Goal: Task Accomplishment & Management: Complete application form

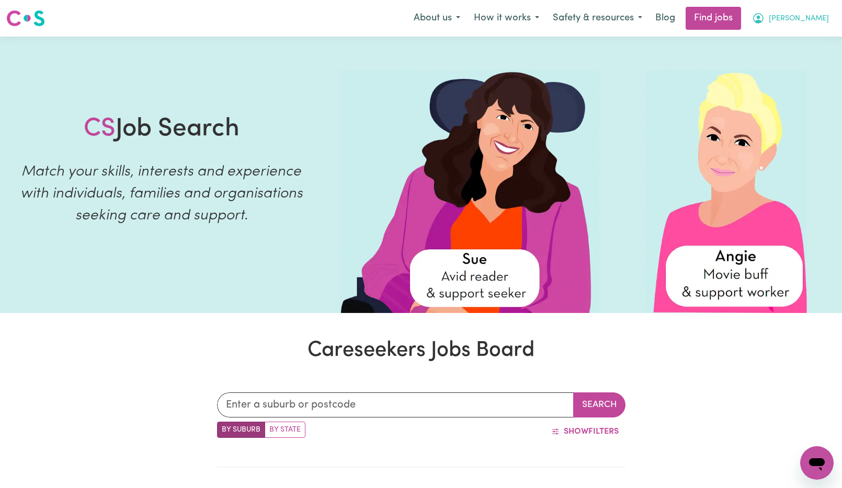
click at [818, 17] on span "[PERSON_NAME]" at bounding box center [799, 19] width 60 height 12
click at [784, 58] on link "My Dashboard" at bounding box center [794, 60] width 83 height 20
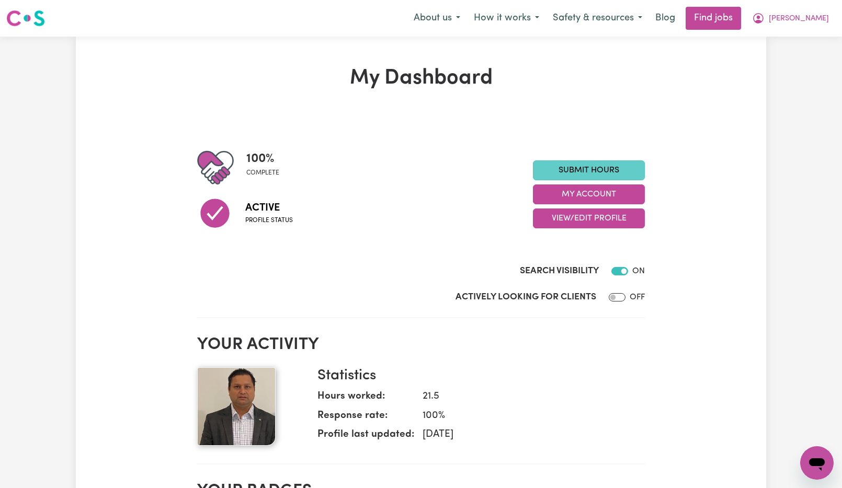
click at [609, 172] on link "Submit Hours" at bounding box center [589, 171] width 112 height 20
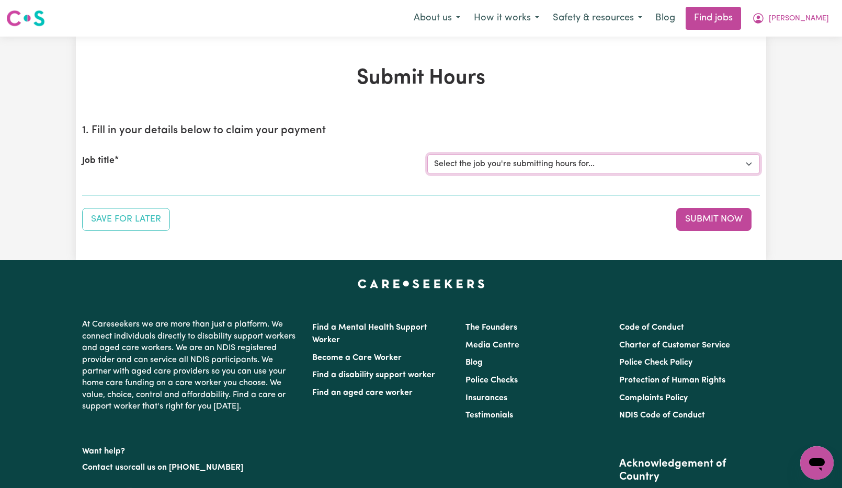
click at [697, 169] on select "Select the job you're submitting hours for... [[PERSON_NAME]] Support Worker Ne…" at bounding box center [593, 164] width 333 height 20
select select "15033"
click at [427, 154] on select "Select the job you're submitting hours for... [[PERSON_NAME]] Support Worker Ne…" at bounding box center [593, 164] width 333 height 20
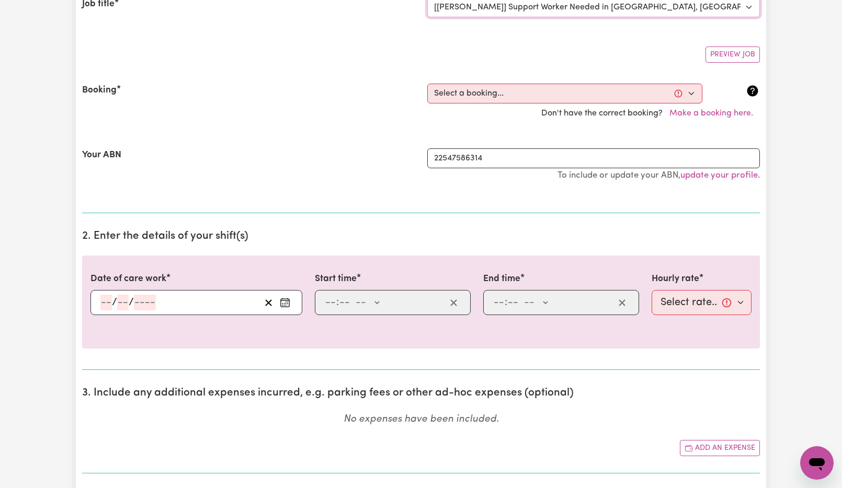
scroll to position [366, 0]
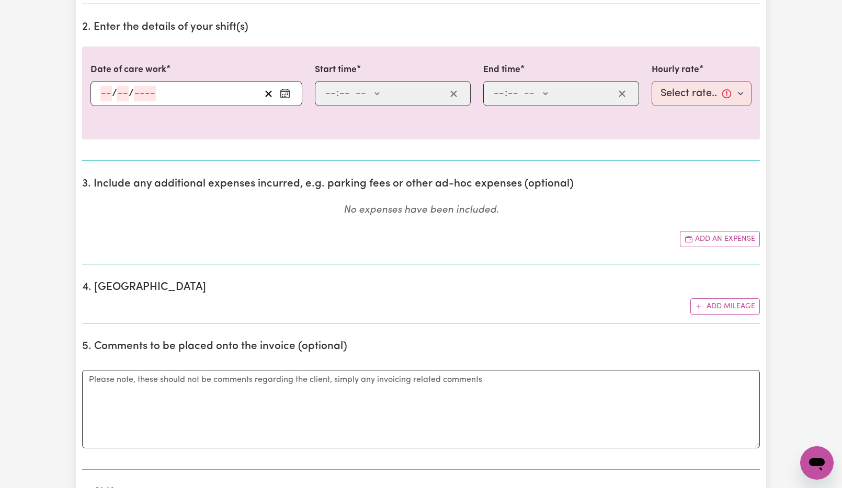
click at [575, 224] on section "3. Include any additional expenses incurred, e.g. parking fees or other ad-hoc …" at bounding box center [421, 216] width 678 height 95
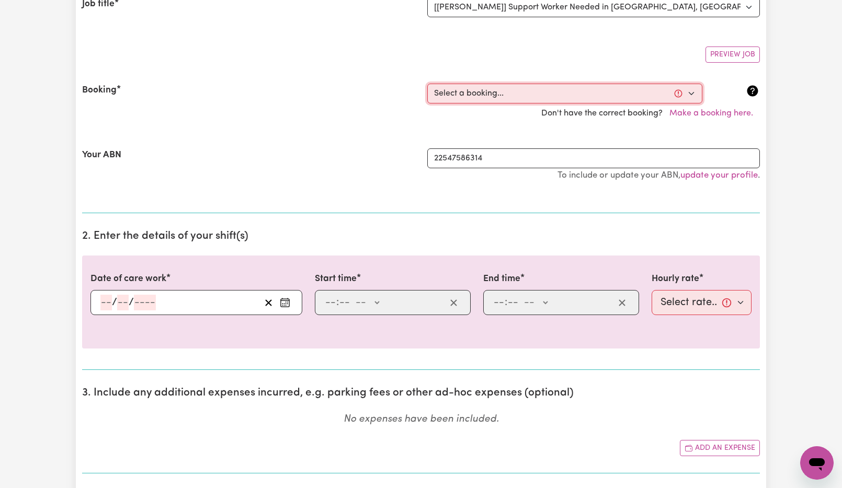
click at [674, 98] on select "Select a booking... [DATE] 10:00am to 12:00pm (RECURRING) [DATE] 10:00am to 12:…" at bounding box center [564, 94] width 275 height 20
select select "363403"
click at [427, 84] on select "Select a booking... [DATE] 10:00am to 12:00pm (RECURRING) [DATE] 10:00am to 12:…" at bounding box center [564, 94] width 275 height 20
type input "2025-10-08"
type input "8"
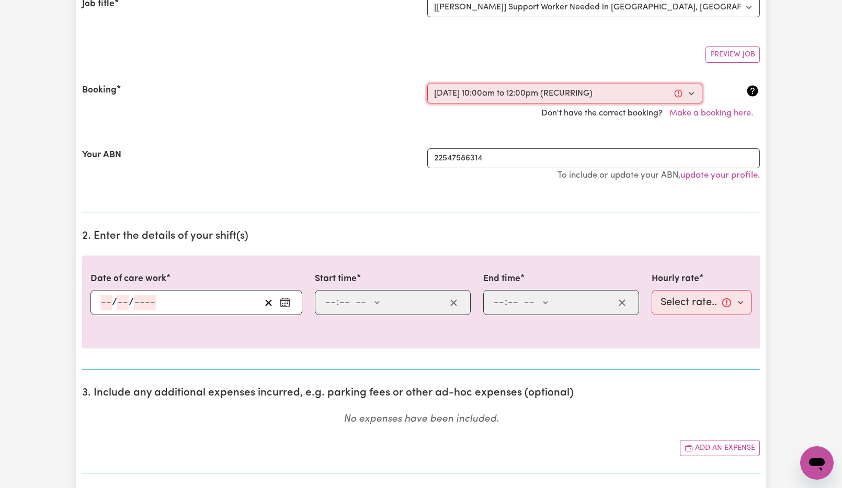
type input "10"
type input "2025"
type input "10:00"
type input "10"
type input "0"
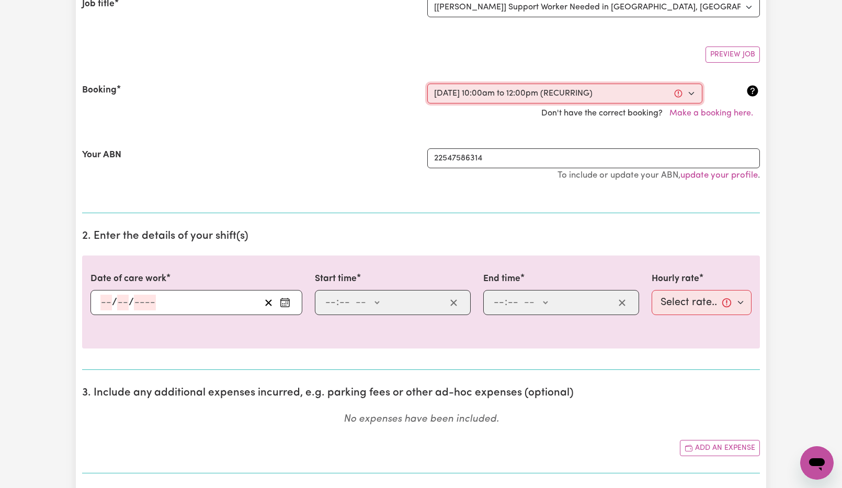
select select "am"
type input "12:00"
type input "12"
type input "0"
select select "pm"
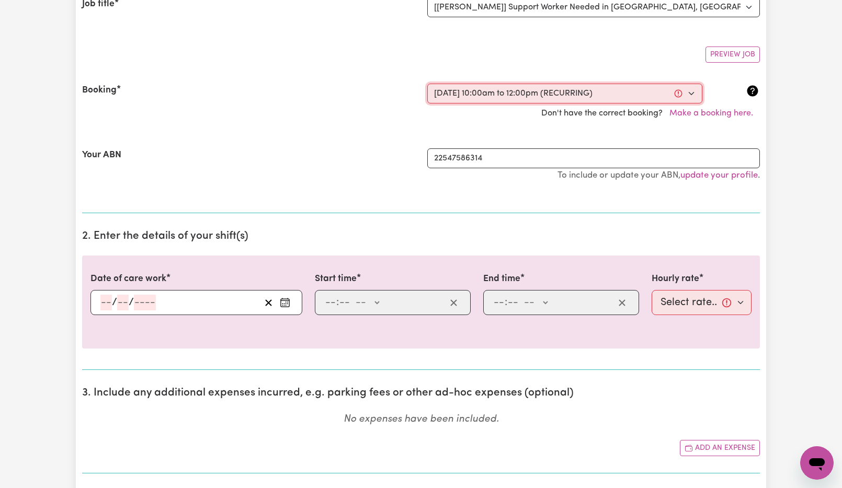
select select "60-Weekday"
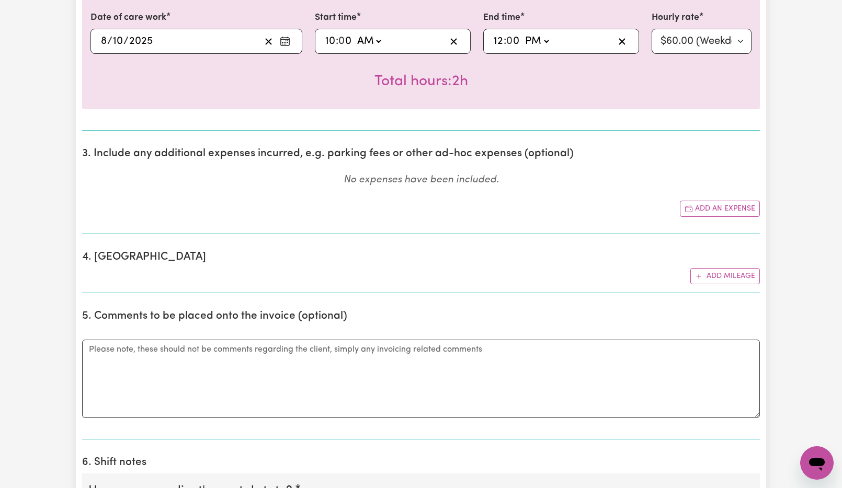
scroll to position [680, 0]
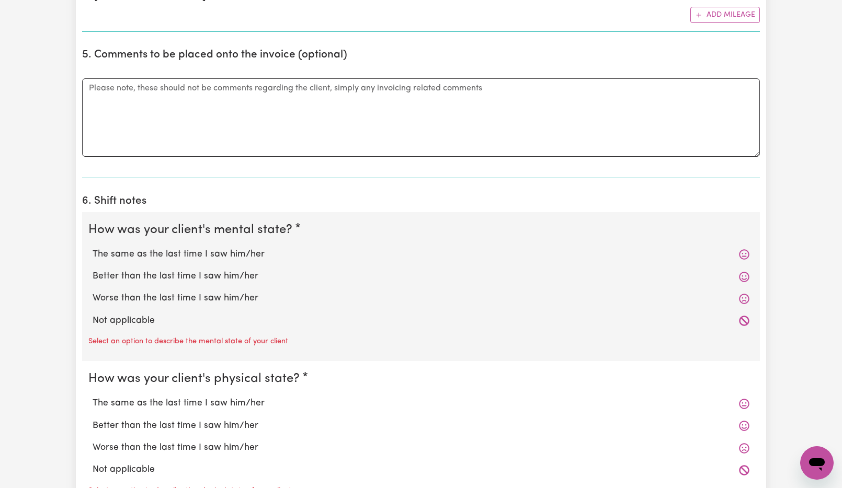
click at [137, 258] on label "The same as the last time I saw him/her" at bounding box center [421, 255] width 657 height 14
click at [93, 248] on input "The same as the last time I saw him/her" at bounding box center [92, 247] width 1 height 1
radio input "true"
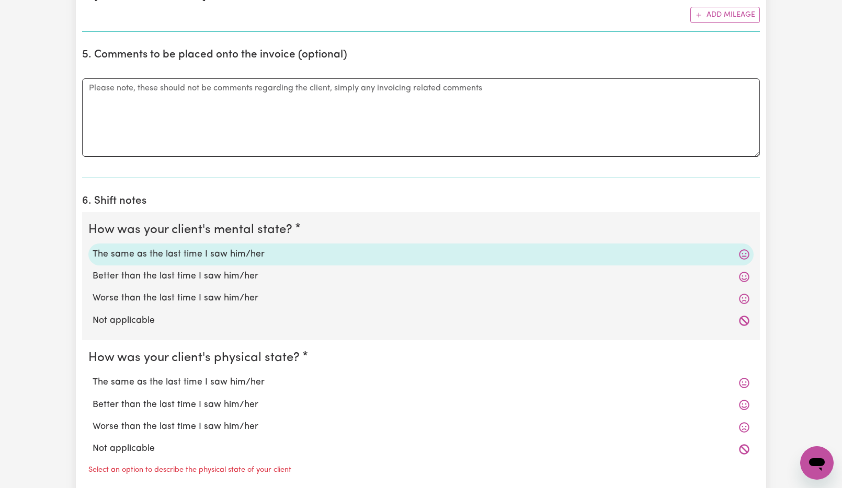
click at [175, 384] on label "The same as the last time I saw him/her" at bounding box center [421, 383] width 657 height 14
click at [93, 376] on input "The same as the last time I saw him/her" at bounding box center [92, 375] width 1 height 1
radio input "true"
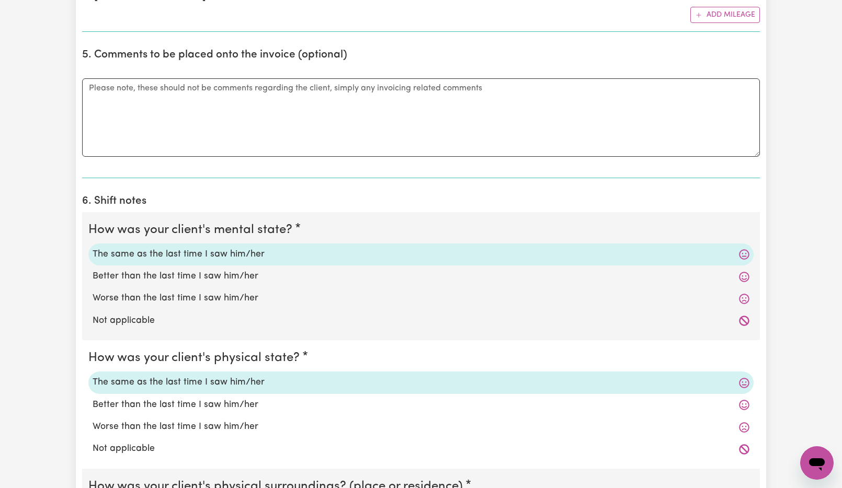
scroll to position [889, 0]
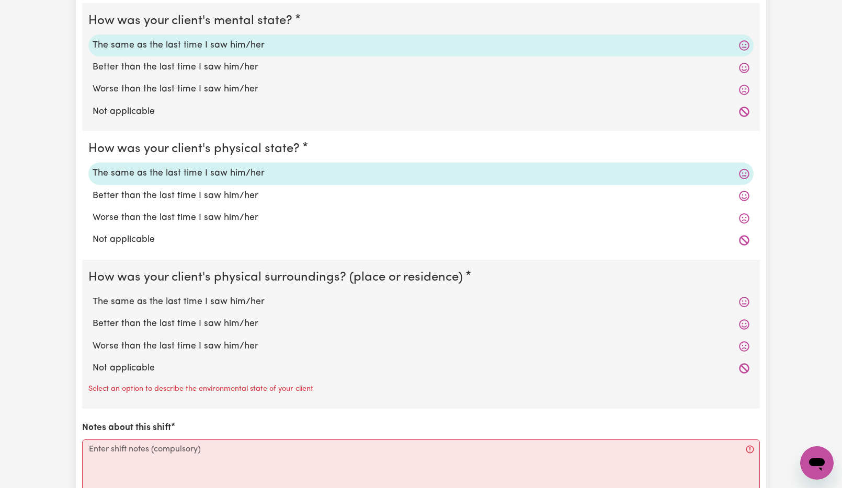
click at [187, 300] on label "The same as the last time I saw him/her" at bounding box center [421, 302] width 657 height 14
click at [93, 295] on input "The same as the last time I saw him/her" at bounding box center [92, 295] width 1 height 1
radio input "true"
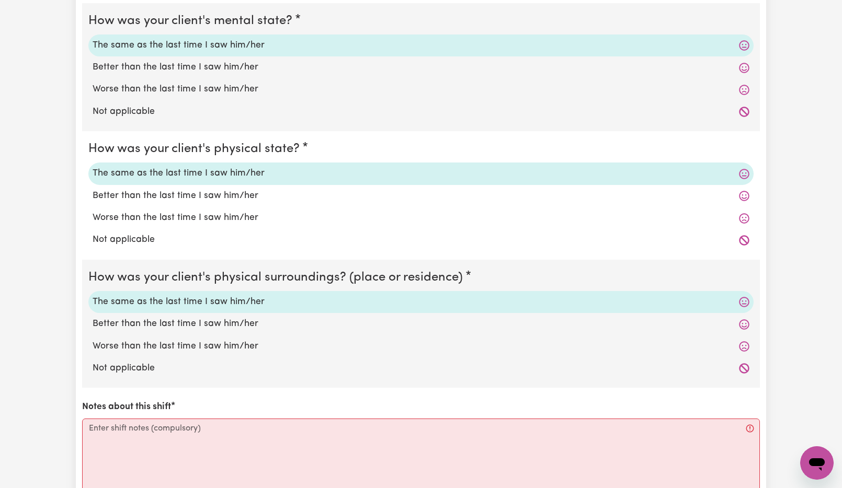
click at [187, 300] on label "The same as the last time I saw him/her" at bounding box center [421, 302] width 657 height 14
click at [93, 295] on input "The same as the last time I saw him/her" at bounding box center [92, 295] width 1 height 1
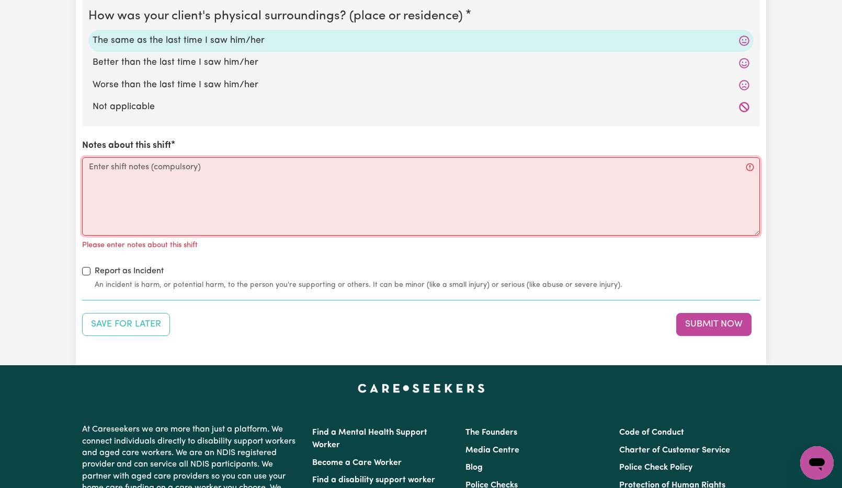
click at [210, 178] on textarea "Notes about this shift" at bounding box center [421, 196] width 678 height 78
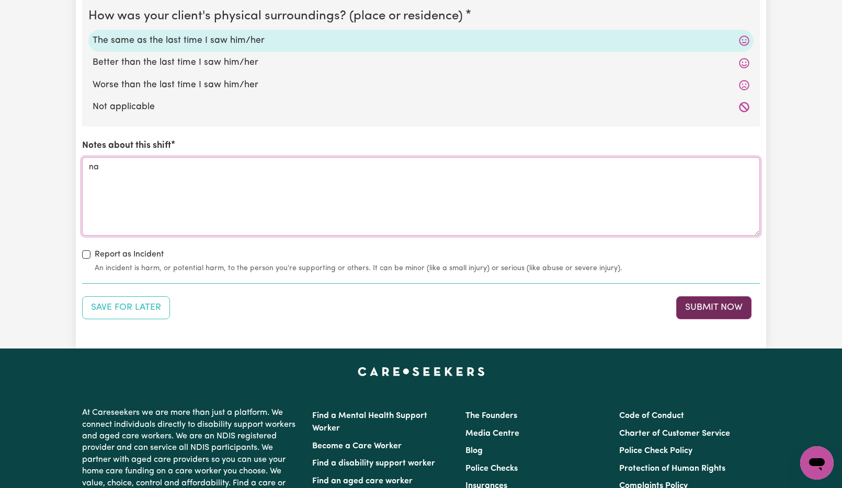
type textarea "na"
click at [744, 311] on button "Submit Now" at bounding box center [713, 308] width 75 height 23
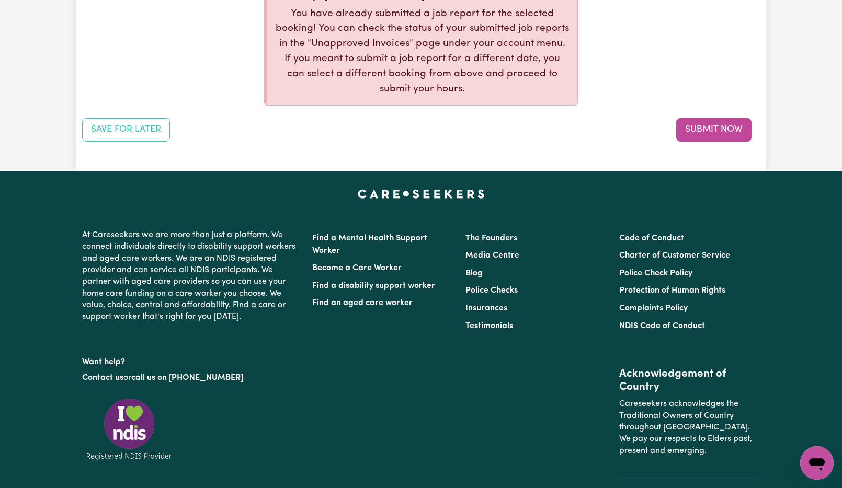
scroll to position [1307, 0]
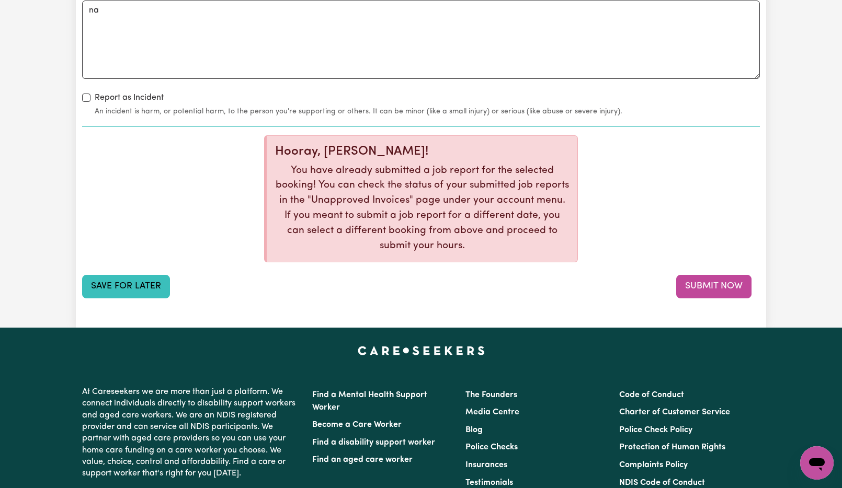
click at [134, 291] on button "Save for Later" at bounding box center [126, 286] width 88 height 23
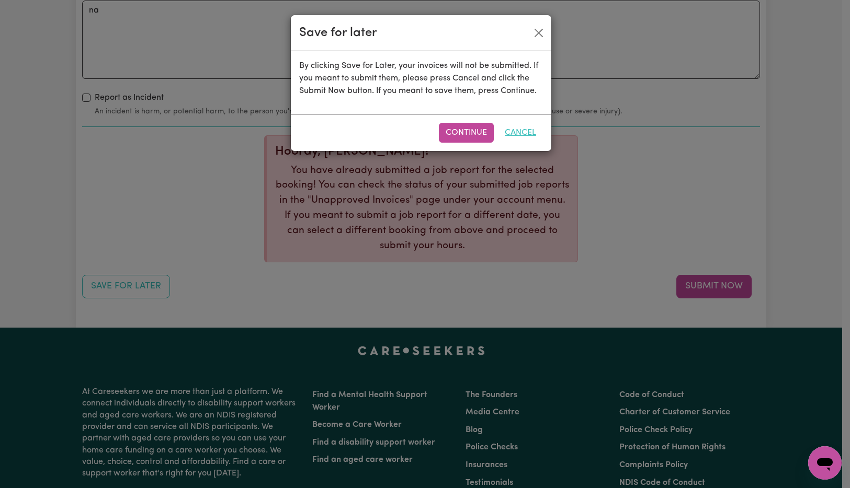
click at [520, 130] on button "Cancel" at bounding box center [520, 133] width 45 height 20
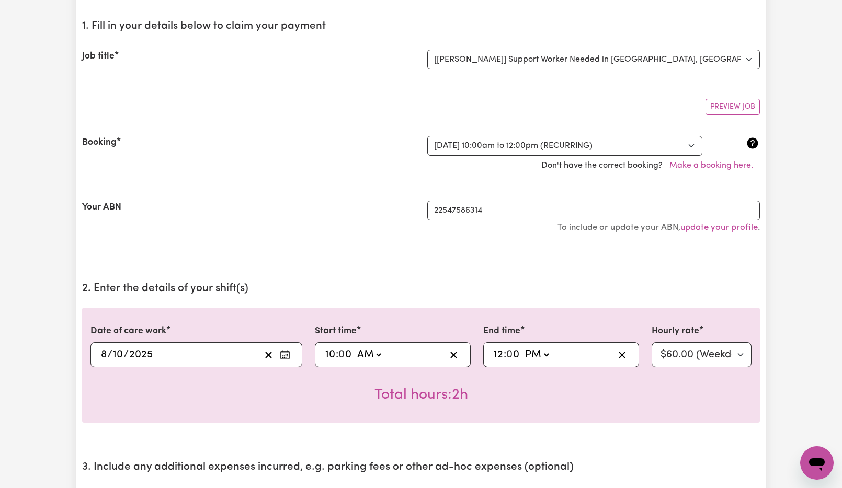
scroll to position [0, 0]
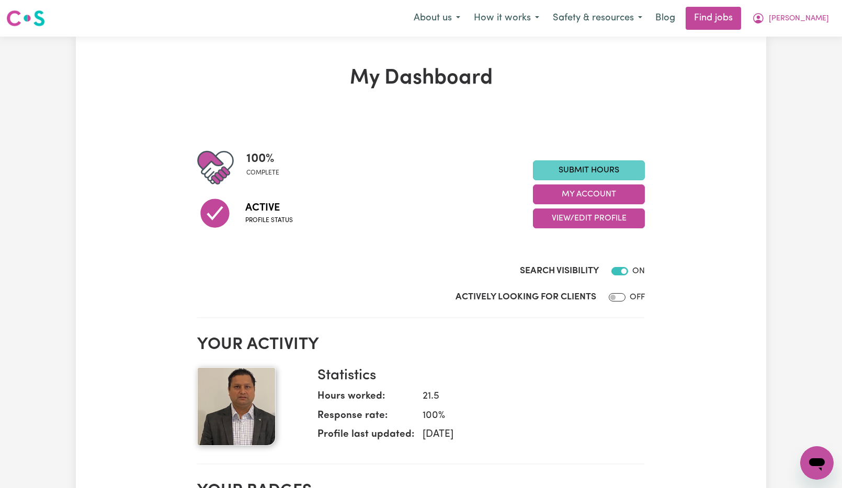
click at [606, 168] on link "Submit Hours" at bounding box center [589, 171] width 112 height 20
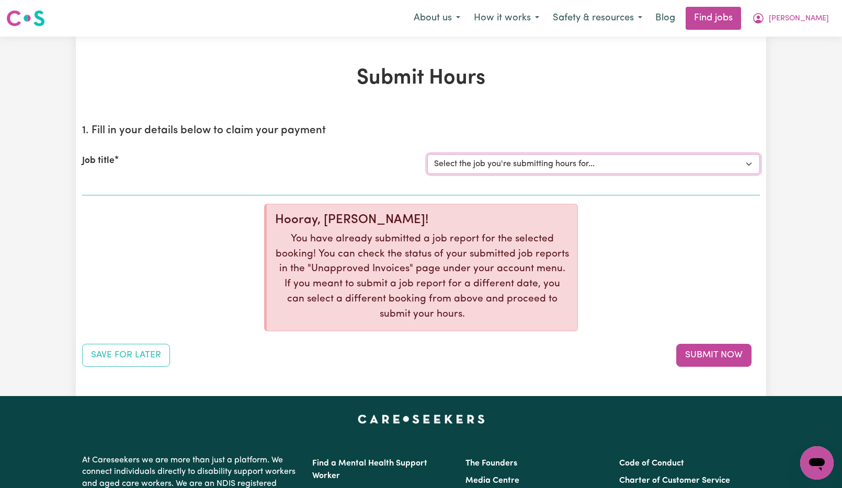
click at [597, 164] on select "Select the job you're submitting hours for... [[PERSON_NAME]] Support Worker Ne…" at bounding box center [593, 164] width 333 height 20
select select "15033"
click at [427, 154] on select "Select the job you're submitting hours for... [[PERSON_NAME]] Support Worker Ne…" at bounding box center [593, 164] width 333 height 20
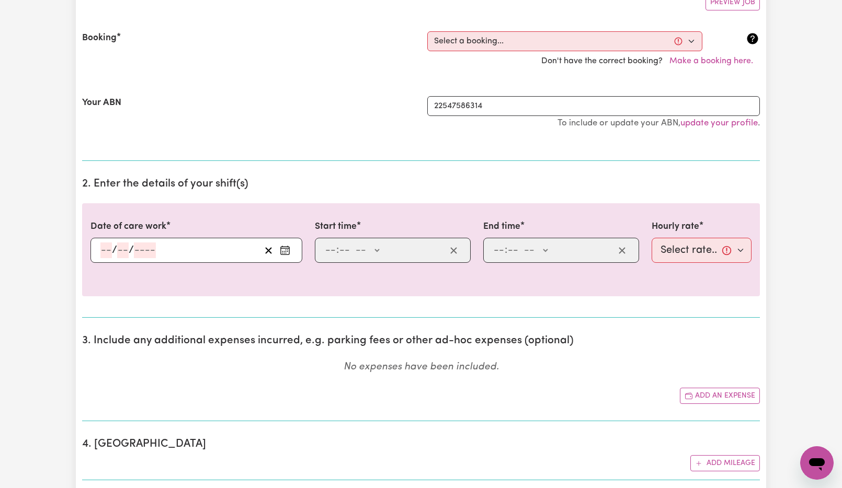
scroll to position [52, 0]
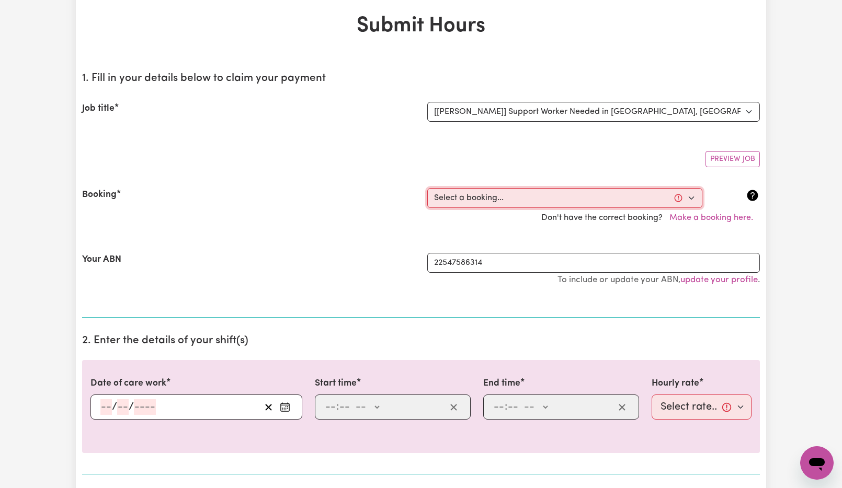
click at [548, 199] on select "Select a booking... [DATE] 10:00am to 12:00pm (RECURRING) [DATE] 10:00am to 12:…" at bounding box center [564, 198] width 275 height 20
click at [508, 145] on div "Preview Job" at bounding box center [421, 155] width 678 height 25
click at [569, 194] on select "Select a booking... [DATE] 10:00am to 12:00pm (RECURRING) [DATE] 10:00am to 12:…" at bounding box center [564, 198] width 275 height 20
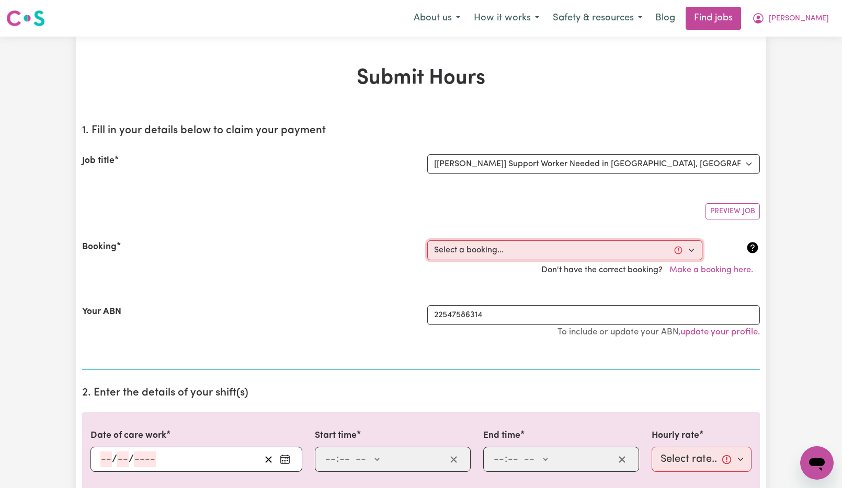
click at [583, 253] on select "Select a booking... [DATE] 10:00am to 12:00pm (RECURRING) [DATE] 10:00am to 12:…" at bounding box center [564, 251] width 275 height 20
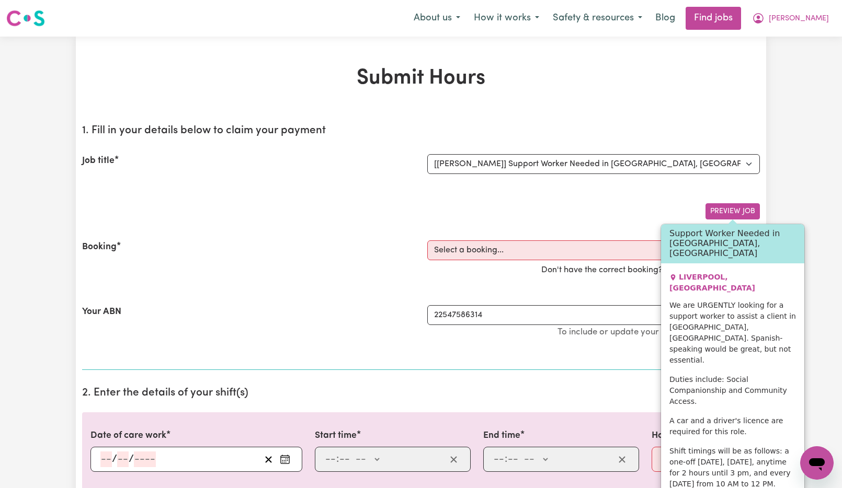
click at [721, 216] on button "Preview Job" at bounding box center [732, 211] width 54 height 16
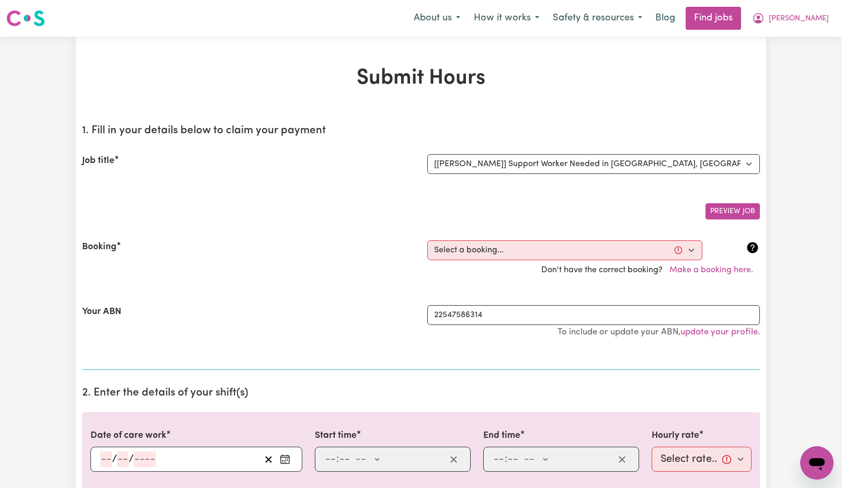
click at [721, 216] on button "Preview Job" at bounding box center [732, 211] width 54 height 16
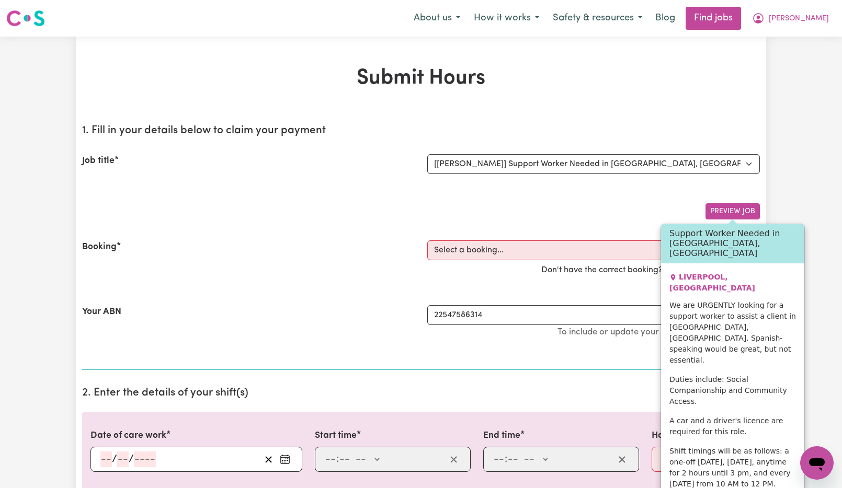
click at [712, 215] on button "Preview Job" at bounding box center [732, 211] width 54 height 16
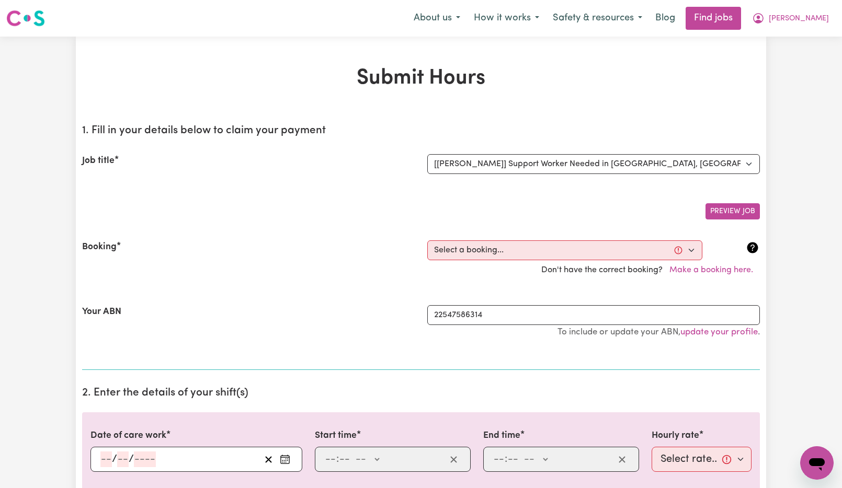
click at [712, 215] on button "Preview Job" at bounding box center [732, 211] width 54 height 16
click at [323, 218] on div "Preview Job" at bounding box center [421, 207] width 678 height 25
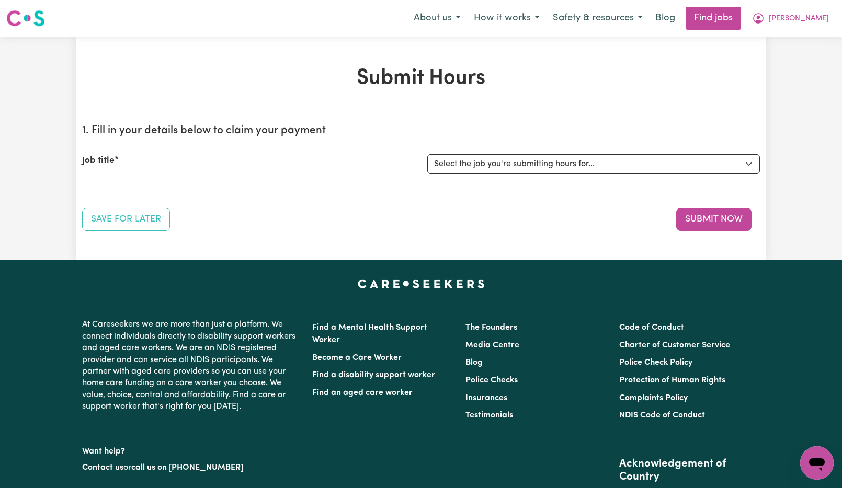
select select "15033"
click at [427, 154] on select "Select the job you're submitting hours for... [[PERSON_NAME]] Support Worker Ne…" at bounding box center [593, 164] width 333 height 20
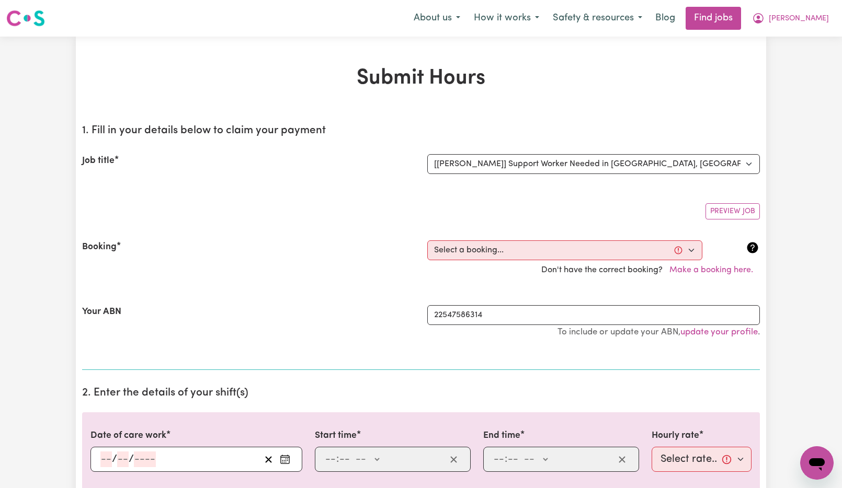
click at [535, 162] on select "Select the job you're submitting hours for... [[PERSON_NAME]] Support Worker Ne…" at bounding box center [593, 164] width 333 height 20
click at [427, 154] on select "Select the job you're submitting hours for... [[PERSON_NAME]] Support Worker Ne…" at bounding box center [593, 164] width 333 height 20
click at [510, 246] on select "Select a booking... [DATE] 10:00am to 12:00pm (RECURRING) [DATE] 10:00am to 12:…" at bounding box center [564, 251] width 275 height 20
drag, startPoint x: 351, startPoint y: 246, endPoint x: 368, endPoint y: 245, distance: 17.3
click at [351, 246] on div "Booking" at bounding box center [248, 251] width 345 height 20
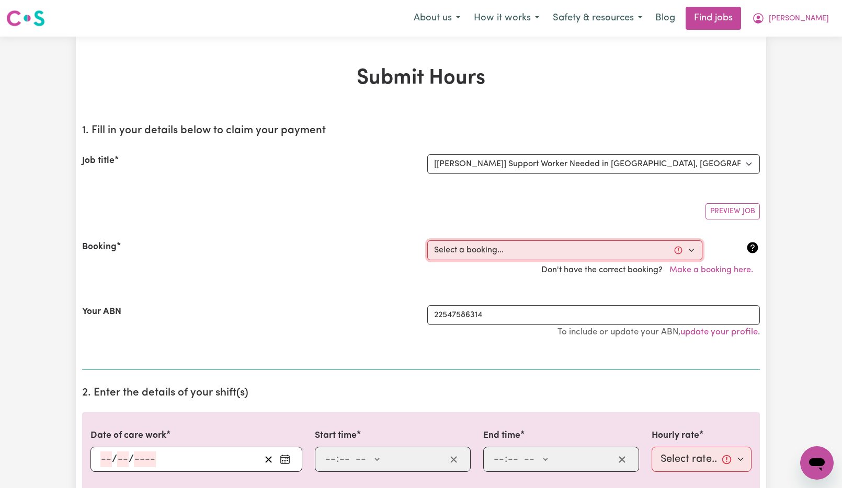
click at [685, 248] on select "Select a booking... [DATE] 10:00am to 12:00pm (RECURRING) [DATE] 10:00am to 12:…" at bounding box center [564, 251] width 275 height 20
select select "363404"
click at [427, 241] on select "Select a booking... [DATE] 10:00am to 12:00pm (RECURRING) [DATE] 10:00am to 12:…" at bounding box center [564, 251] width 275 height 20
type input "[DATE]"
type input "15"
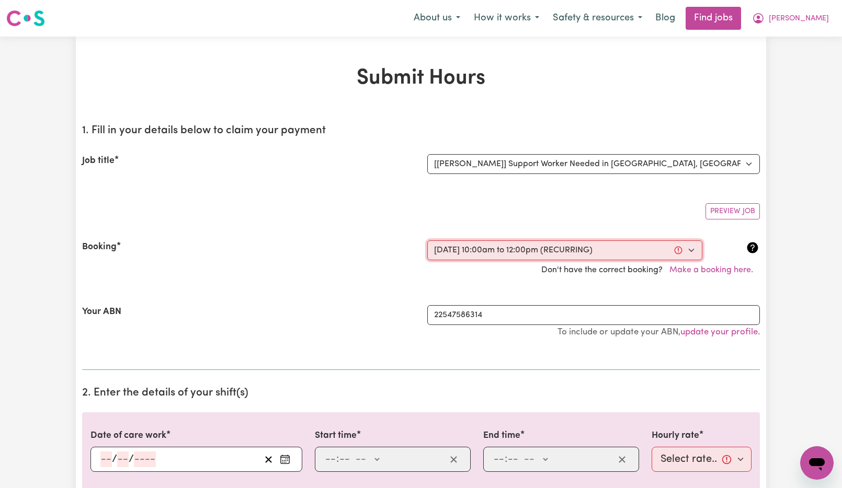
type input "10"
type input "2025"
type input "10:00"
type input "10"
type input "0"
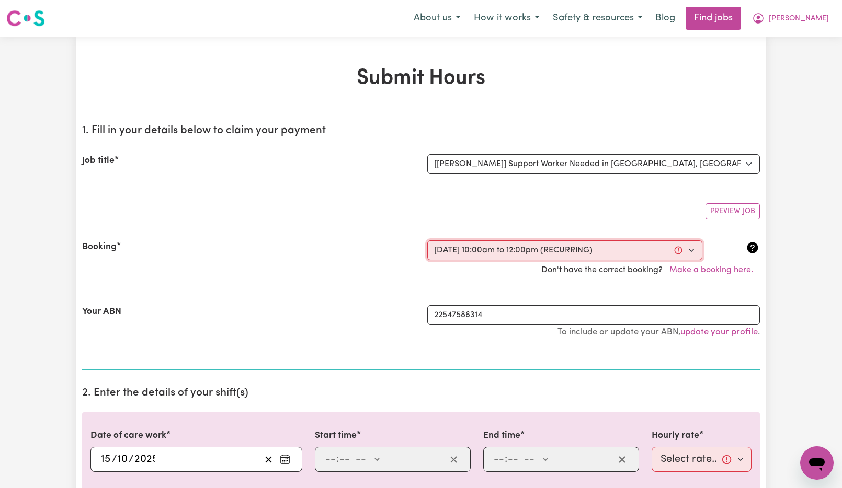
select select "am"
type input "12:00"
type input "12"
type input "0"
select select "pm"
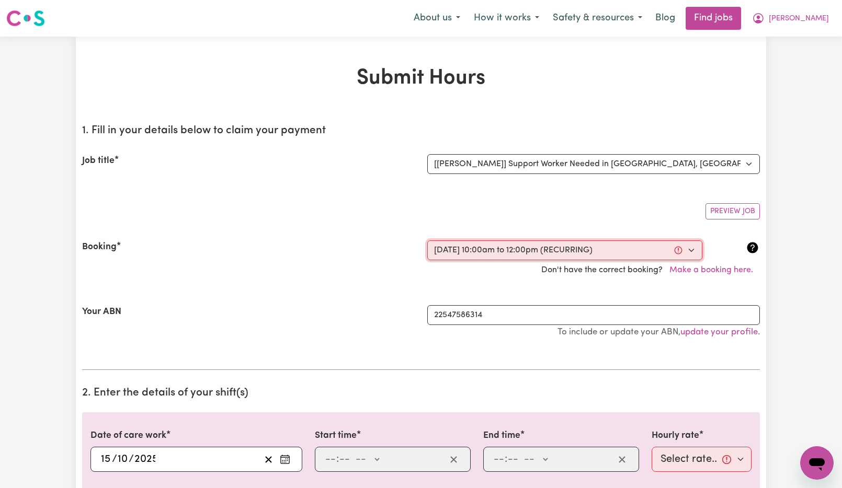
select select "60-Weekday"
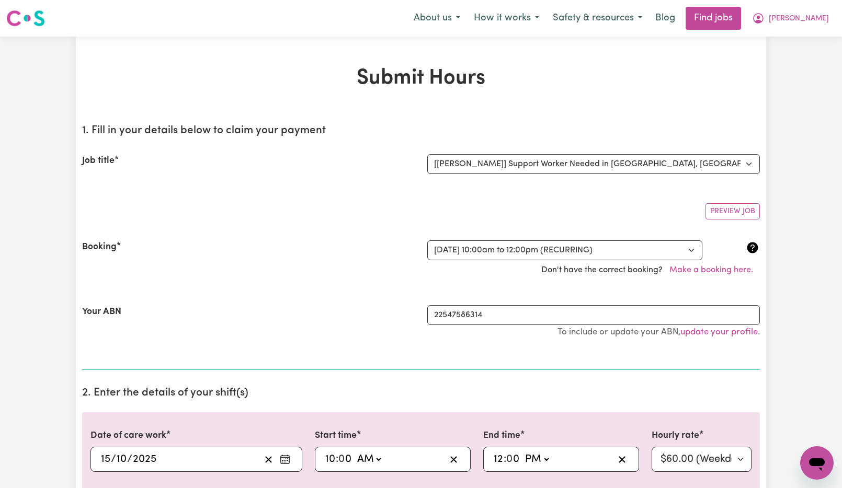
click at [345, 247] on div "Booking" at bounding box center [248, 251] width 345 height 20
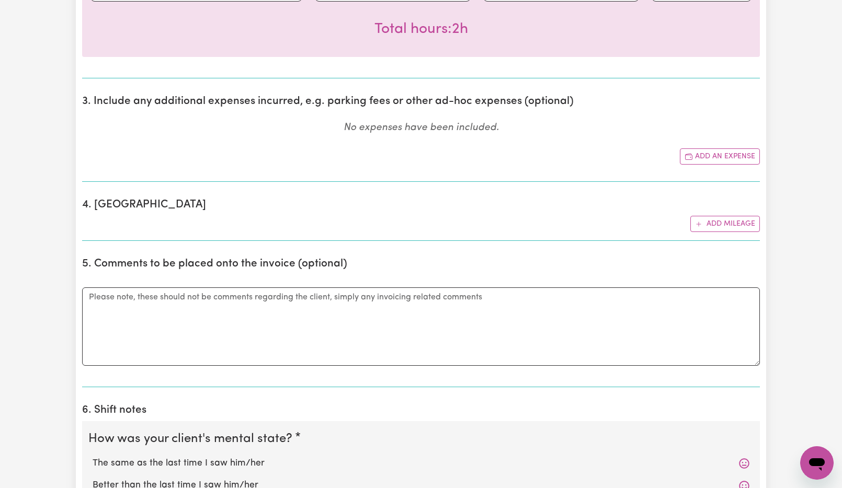
scroll to position [680, 0]
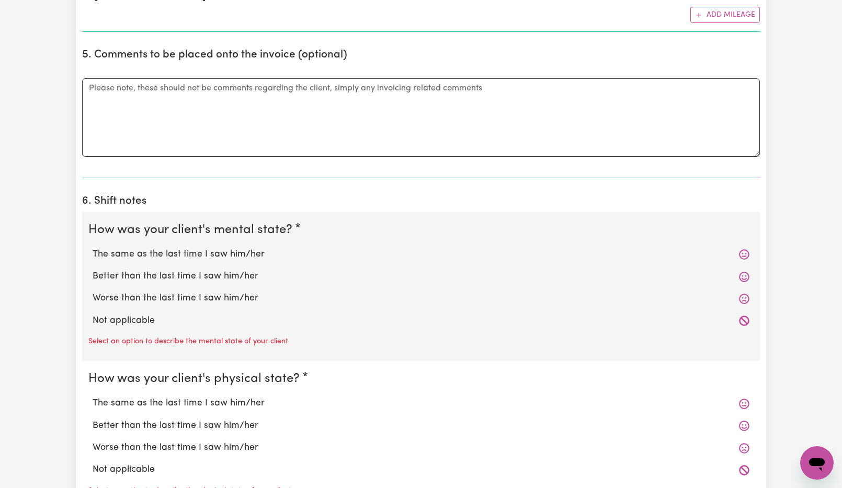
click at [207, 256] on label "The same as the last time I saw him/her" at bounding box center [421, 255] width 657 height 14
click at [93, 248] on input "The same as the last time I saw him/her" at bounding box center [92, 247] width 1 height 1
radio input "true"
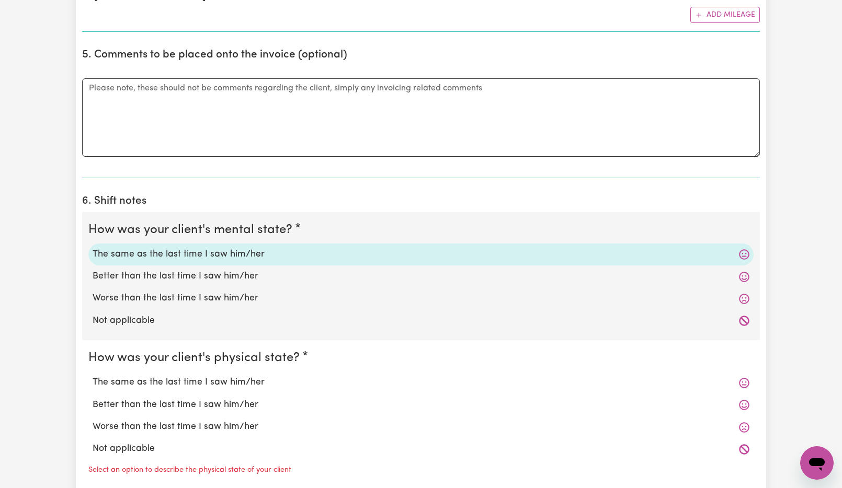
click at [222, 380] on label "The same as the last time I saw him/her" at bounding box center [421, 383] width 657 height 14
click at [93, 376] on input "The same as the last time I saw him/her" at bounding box center [92, 375] width 1 height 1
radio input "true"
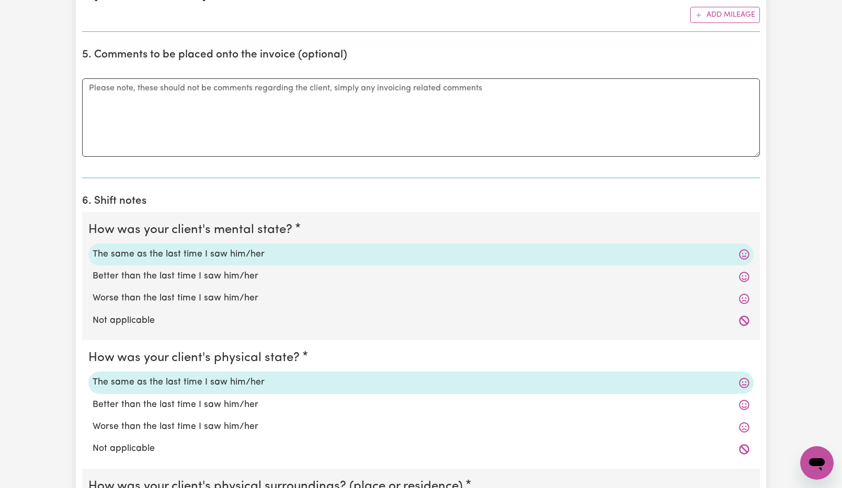
scroll to position [889, 0]
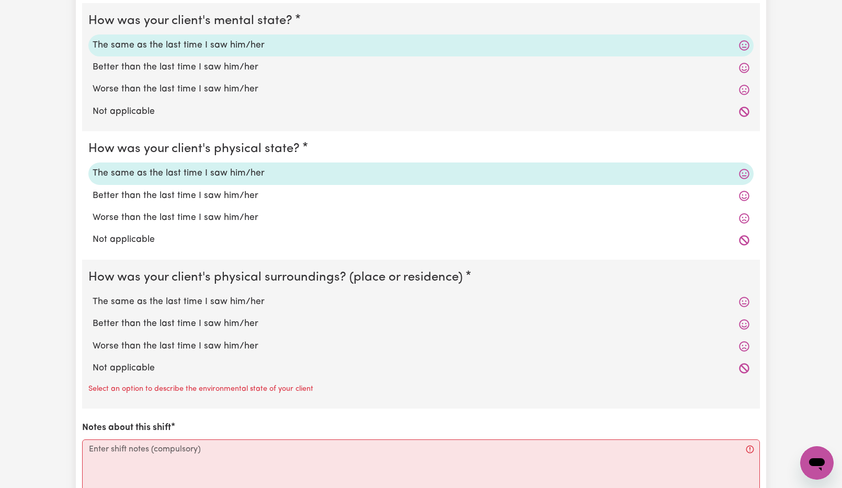
click at [267, 306] on label "The same as the last time I saw him/her" at bounding box center [421, 302] width 657 height 14
click at [93, 295] on input "The same as the last time I saw him/her" at bounding box center [92, 295] width 1 height 1
radio input "true"
click at [267, 306] on label "The same as the last time I saw him/her" at bounding box center [421, 302] width 657 height 14
click at [93, 295] on input "The same as the last time I saw him/her" at bounding box center [92, 295] width 1 height 1
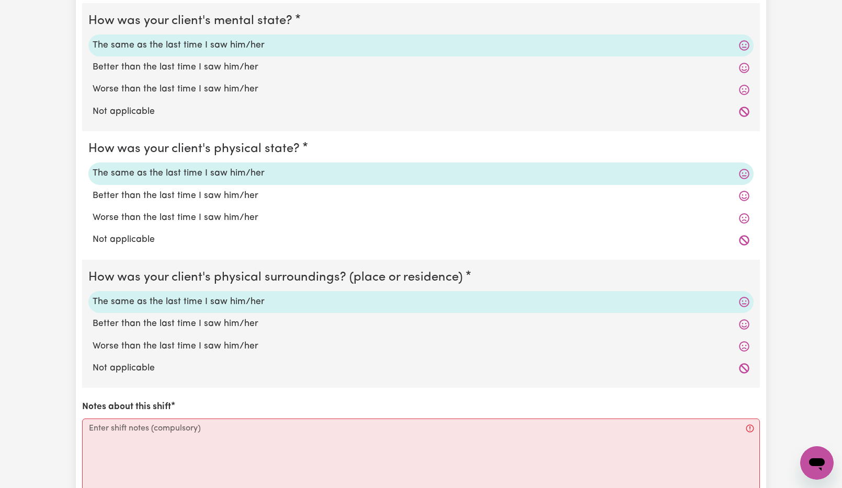
scroll to position [1150, 0]
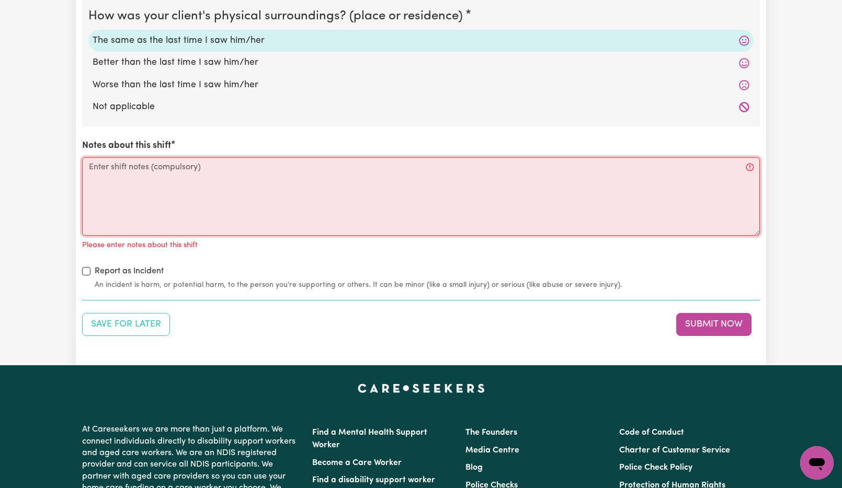
click at [175, 190] on textarea "Notes about this shift" at bounding box center [421, 196] width 678 height 78
type textarea "b"
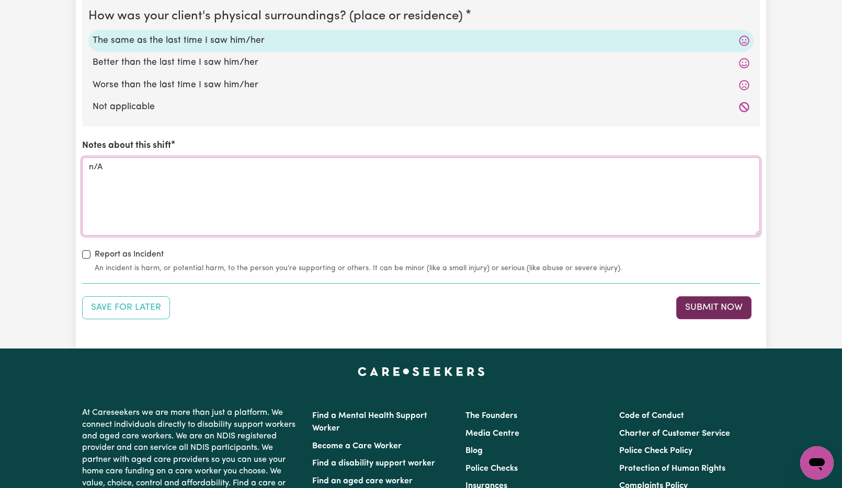
type textarea "n/A"
click at [733, 311] on button "Submit Now" at bounding box center [713, 308] width 75 height 23
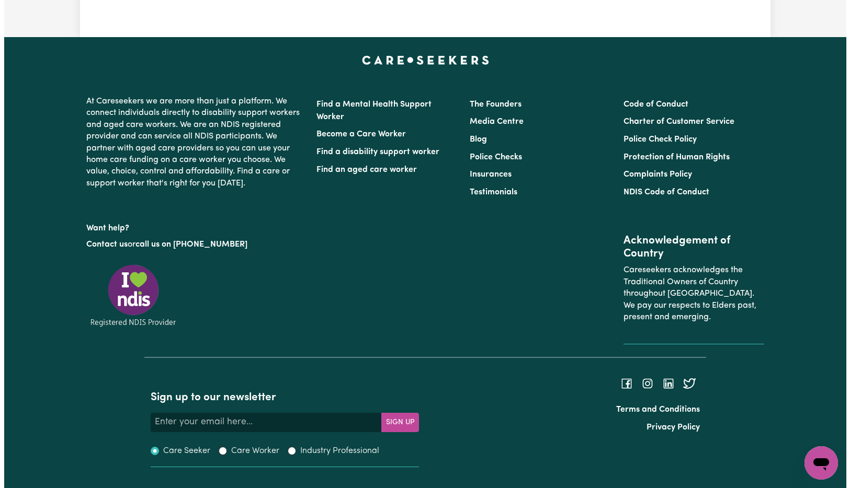
scroll to position [0, 0]
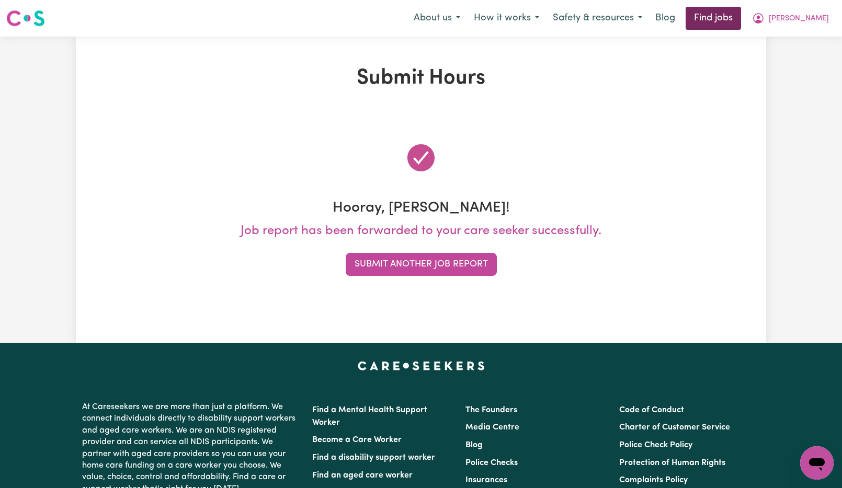
click at [741, 20] on link "Find jobs" at bounding box center [713, 18] width 55 height 23
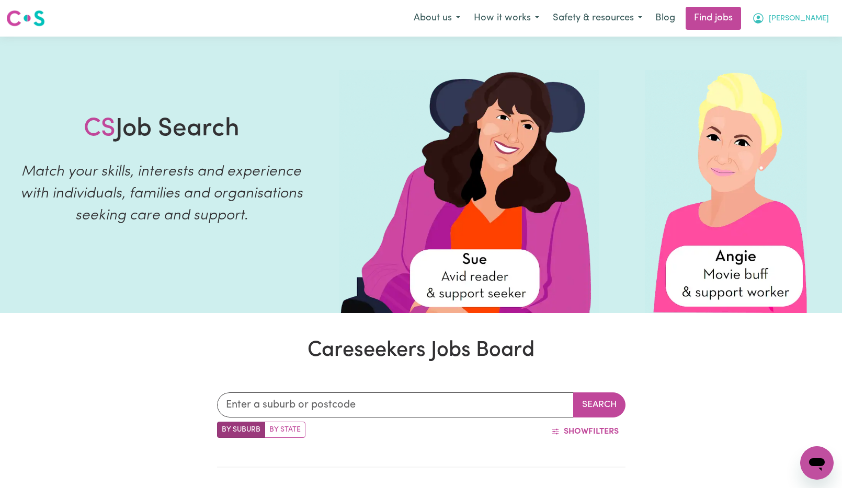
click at [806, 11] on button "[PERSON_NAME]" at bounding box center [790, 18] width 90 height 22
click at [805, 60] on link "My Dashboard" at bounding box center [794, 60] width 83 height 20
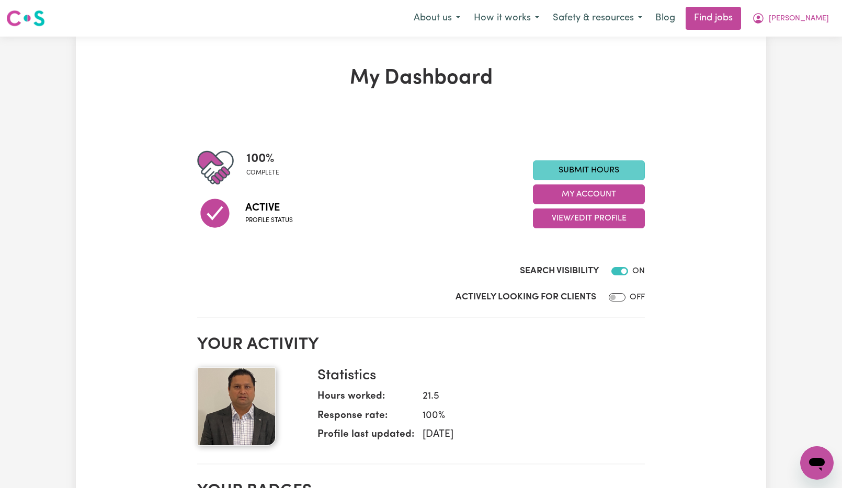
click at [606, 175] on link "Submit Hours" at bounding box center [589, 171] width 112 height 20
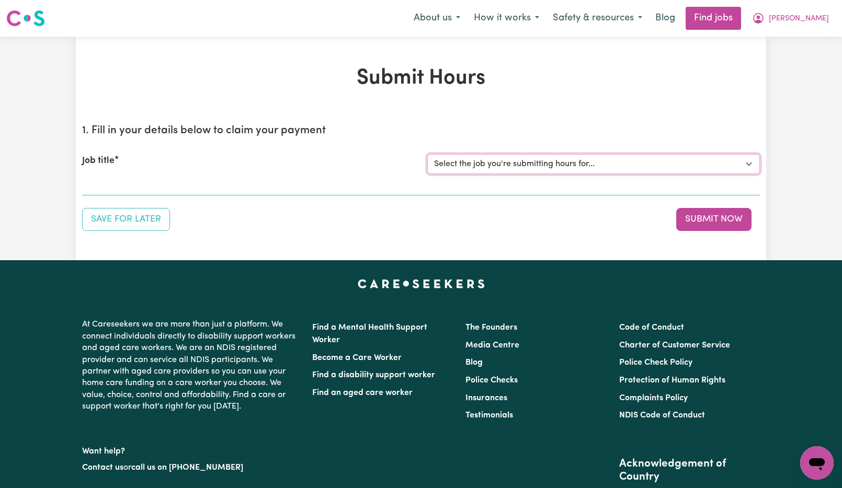
click at [567, 168] on select "Select the job you're submitting hours for... [[PERSON_NAME]] Support Worker Ne…" at bounding box center [593, 164] width 333 height 20
select select "15033"
click at [427, 154] on select "Select the job you're submitting hours for... [[PERSON_NAME]] Support Worker Ne…" at bounding box center [593, 164] width 333 height 20
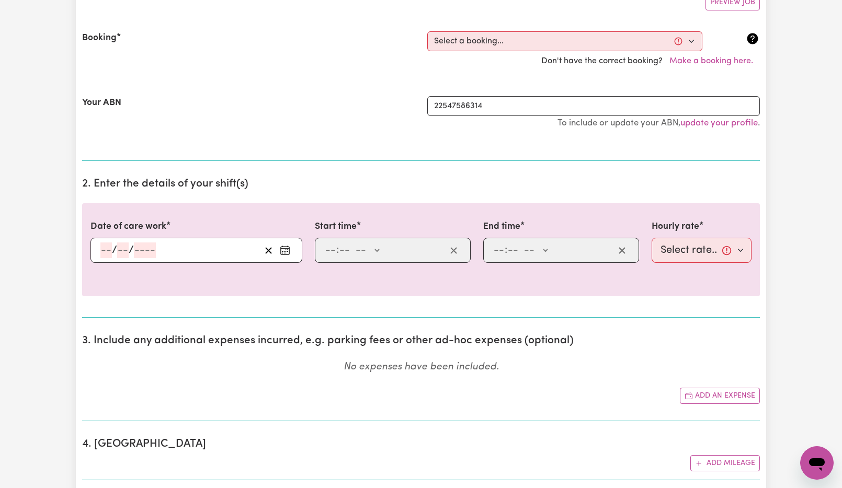
scroll to position [52, 0]
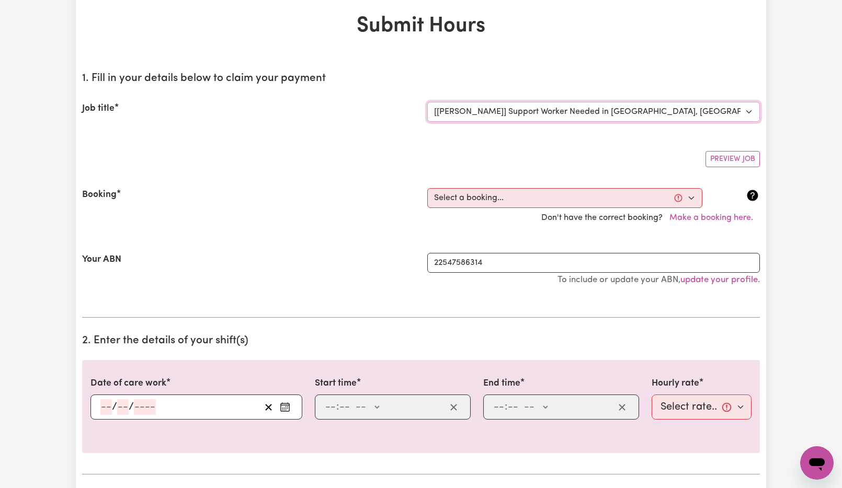
click at [609, 118] on select "Select the job you're submitting hours for... [[PERSON_NAME]] Support Worker Ne…" at bounding box center [593, 112] width 333 height 20
click at [427, 102] on select "Select the job you're submitting hours for... [[PERSON_NAME]] Support Worker Ne…" at bounding box center [593, 112] width 333 height 20
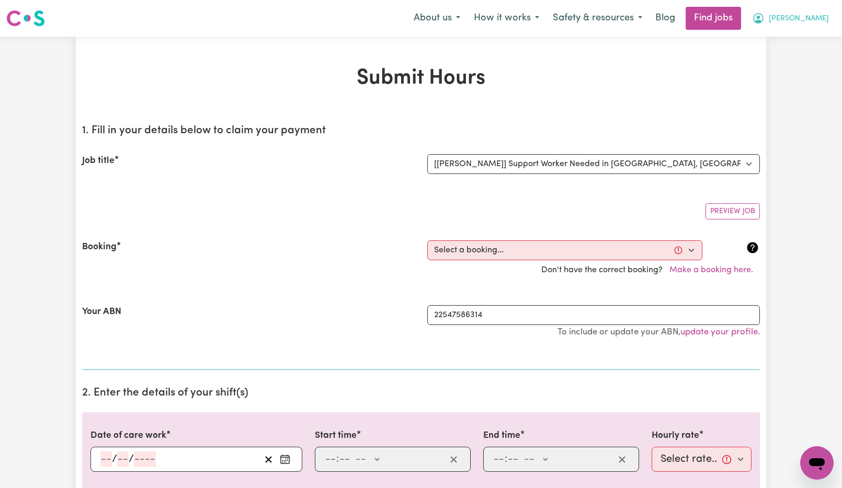
click at [765, 22] on icon "My Account" at bounding box center [758, 18] width 13 height 13
click at [777, 57] on link "My Dashboard" at bounding box center [794, 60] width 83 height 20
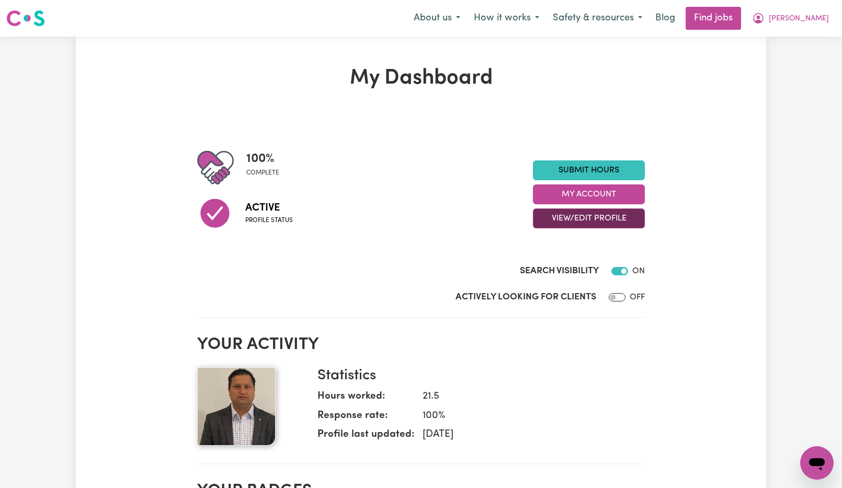
click at [622, 221] on button "View/Edit Profile" at bounding box center [589, 219] width 112 height 20
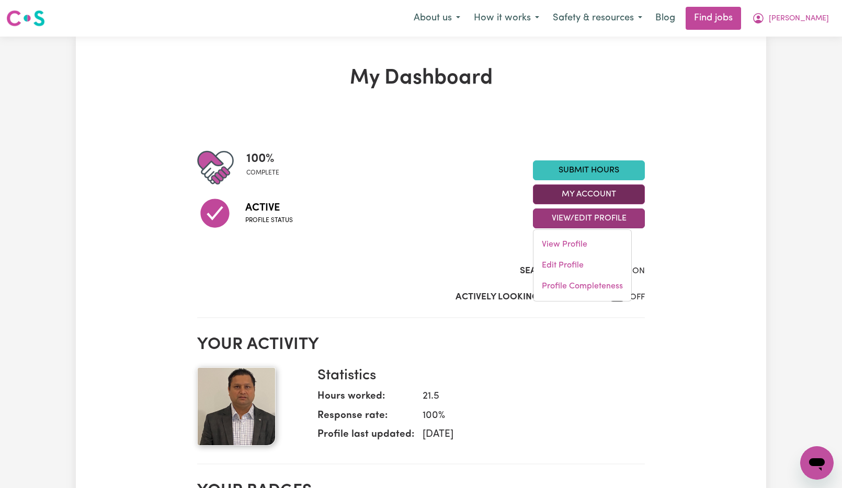
click at [623, 200] on button "My Account" at bounding box center [589, 195] width 112 height 20
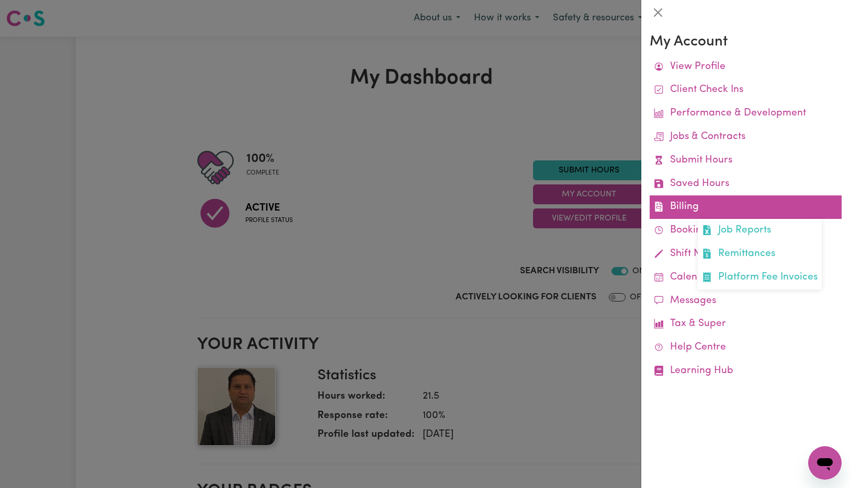
click at [703, 208] on link "Billing Job Reports Remittances Platform Fee Invoices" at bounding box center [745, 208] width 192 height 24
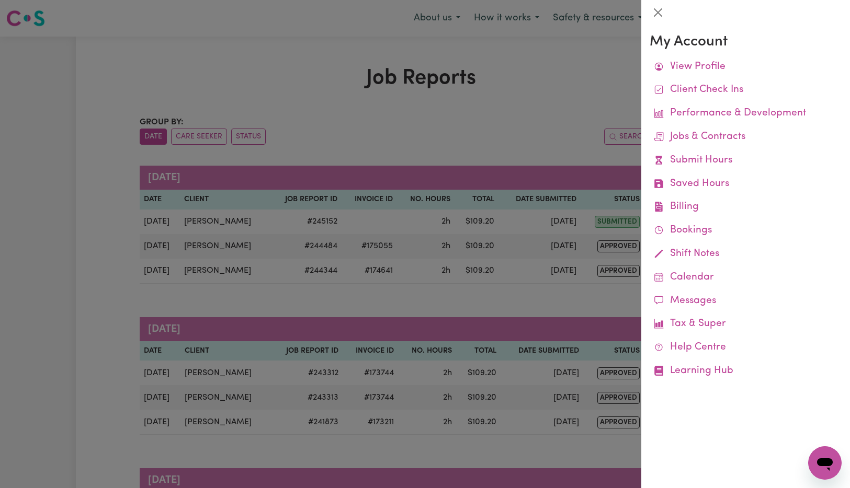
click at [499, 115] on div at bounding box center [425, 244] width 850 height 488
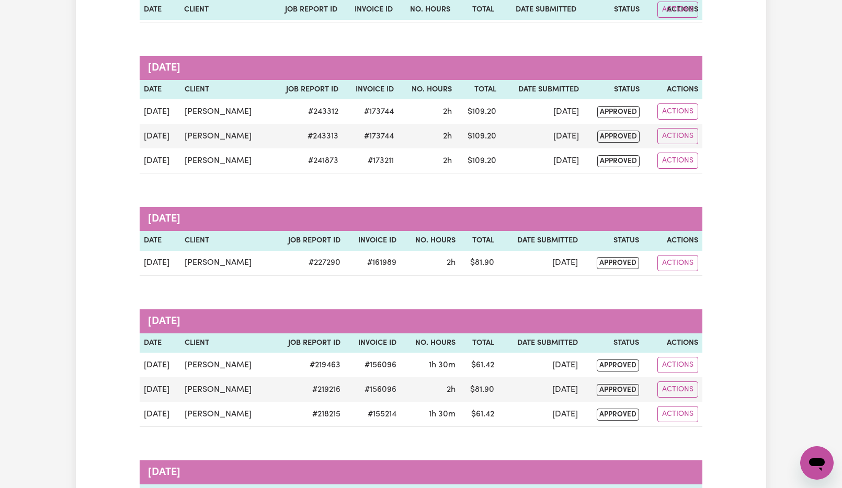
scroll to position [52, 0]
